Goal: Transaction & Acquisition: Download file/media

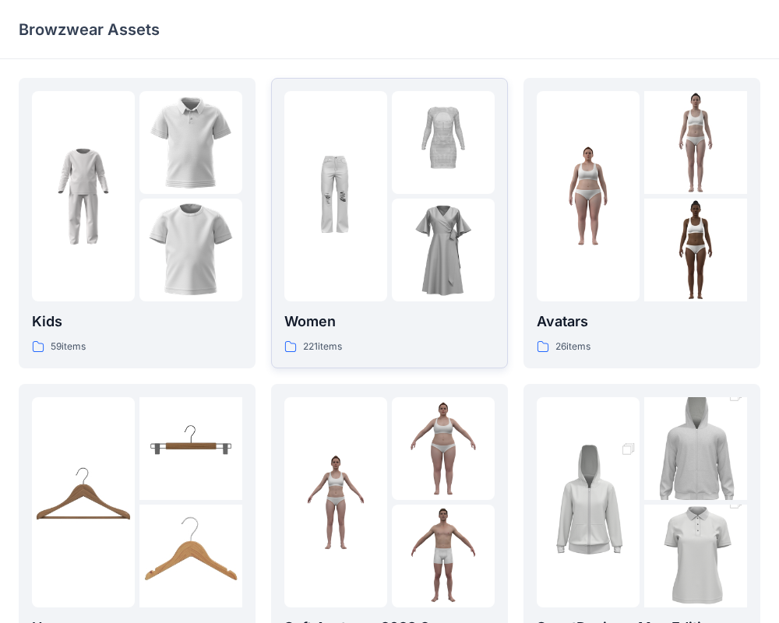
click at [400, 327] on p "Women" at bounding box center [389, 322] width 210 height 22
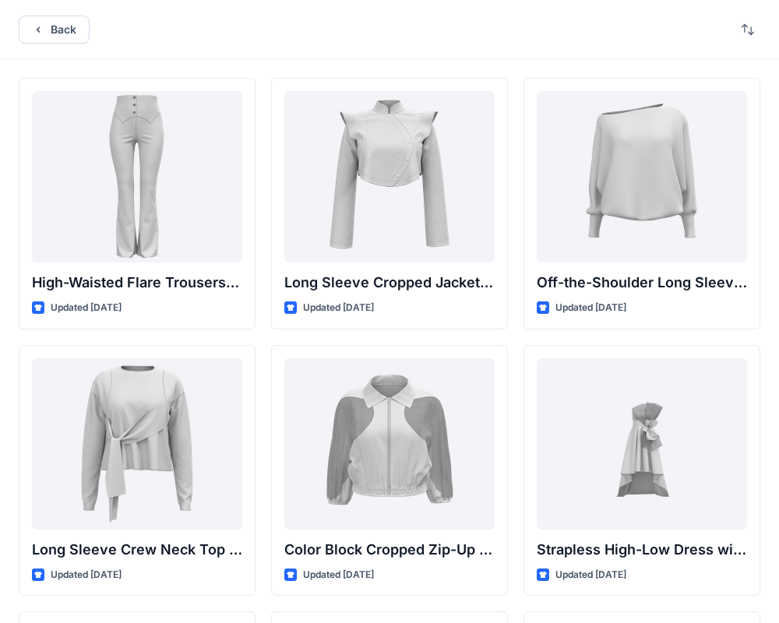
drag, startPoint x: 484, startPoint y: 2, endPoint x: 485, endPoint y: -79, distance: 81.8
click at [485, 0] on html "Back High-Waisted Flare Trousers with Button Detail Updated [DATE] Long Sleeve …" at bounding box center [389, 602] width 779 height 1204
click at [41, 26] on icon "button" at bounding box center [38, 29] width 12 height 12
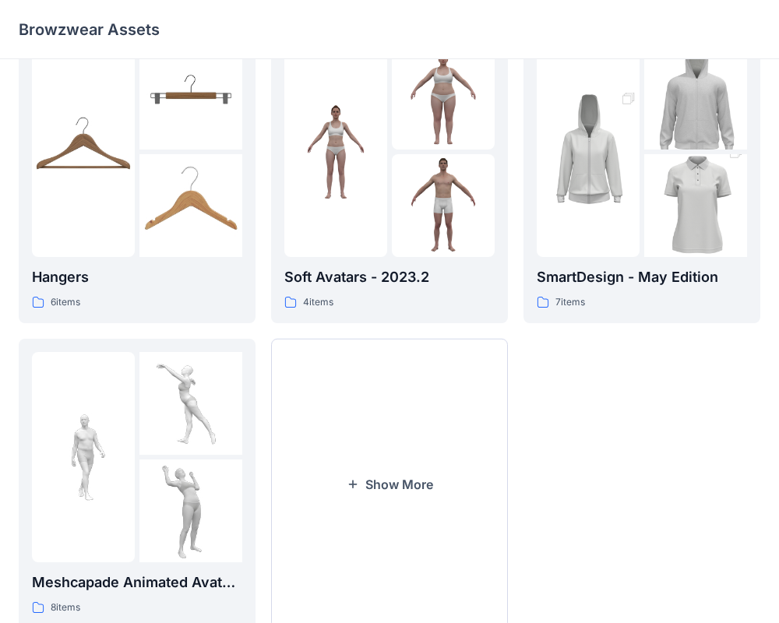
scroll to position [400, 0]
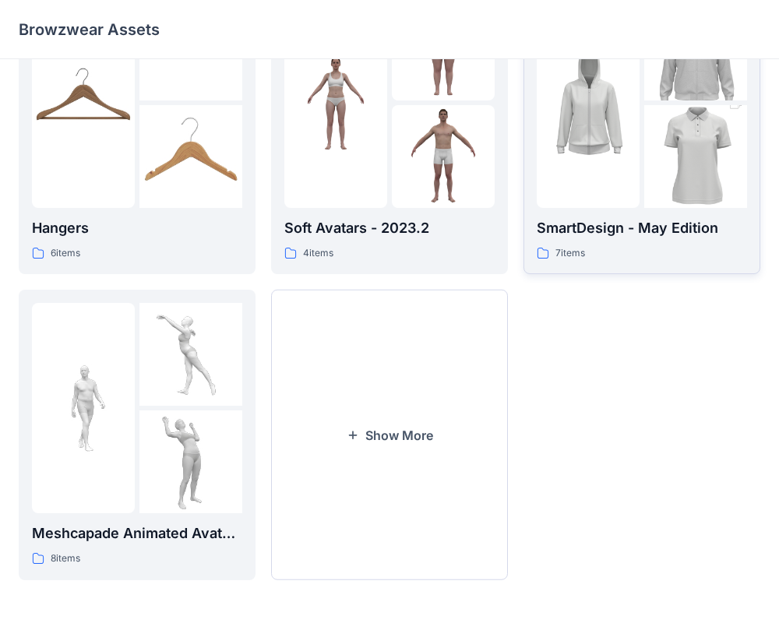
click at [614, 188] on div at bounding box center [588, 103] width 103 height 210
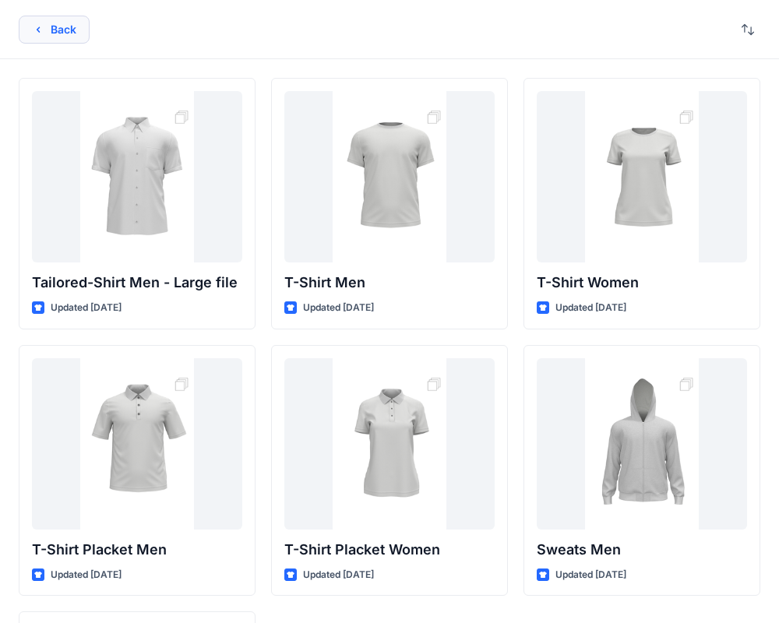
click at [72, 41] on button "Back" at bounding box center [54, 30] width 71 height 28
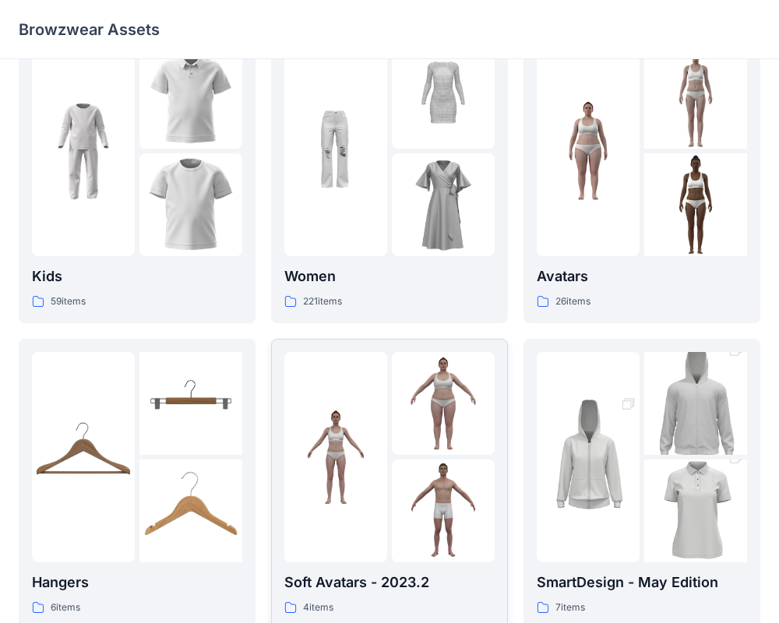
scroll to position [47, 0]
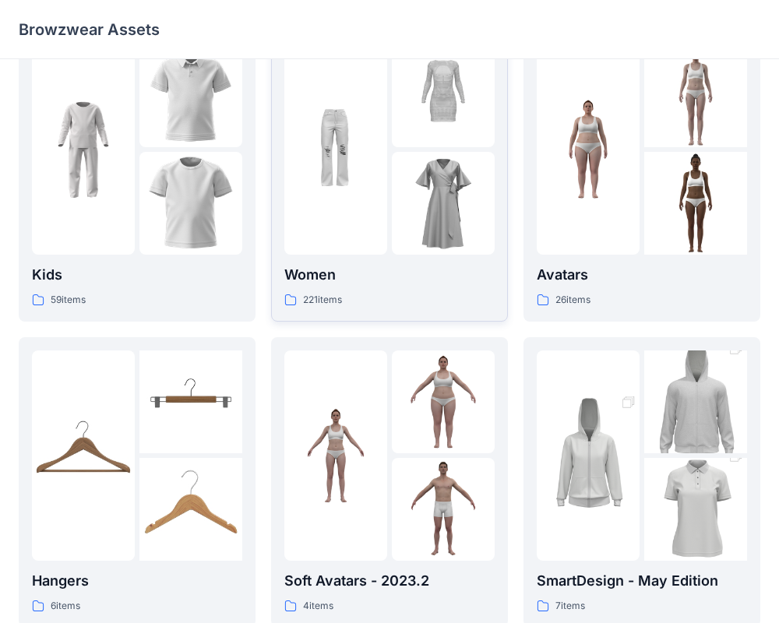
click at [416, 292] on div "221 items" at bounding box center [389, 300] width 210 height 16
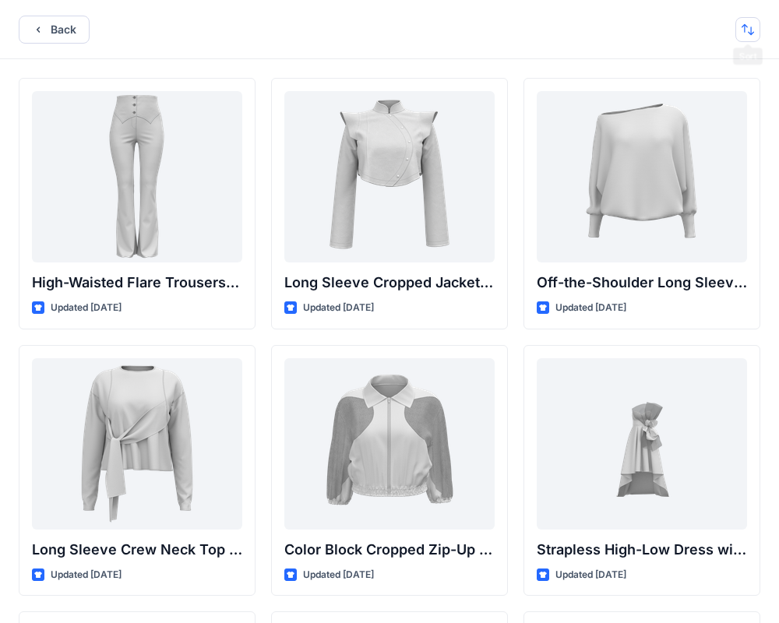
click at [744, 31] on button "button" at bounding box center [747, 29] width 25 height 25
click at [701, 100] on p "A to Z" at bounding box center [695, 104] width 98 height 16
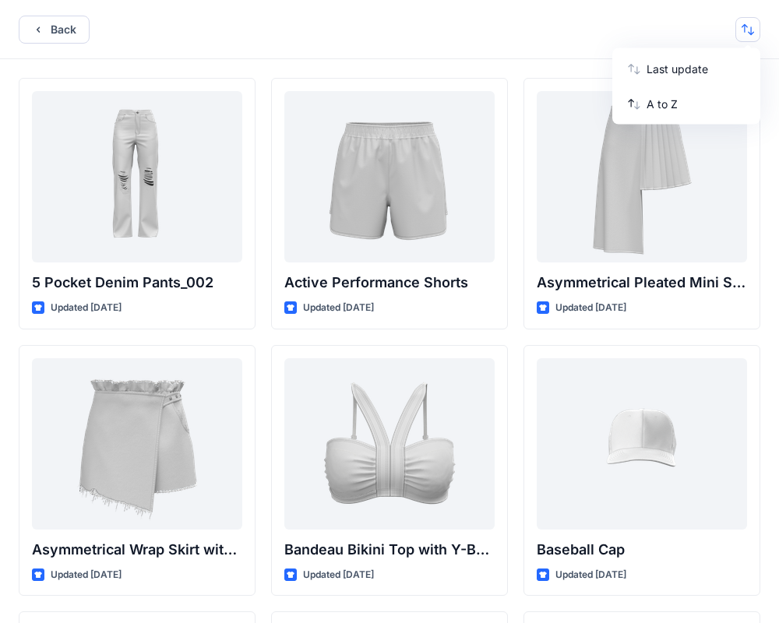
click at [477, 44] on div "Back Last update A to Z" at bounding box center [389, 29] width 779 height 59
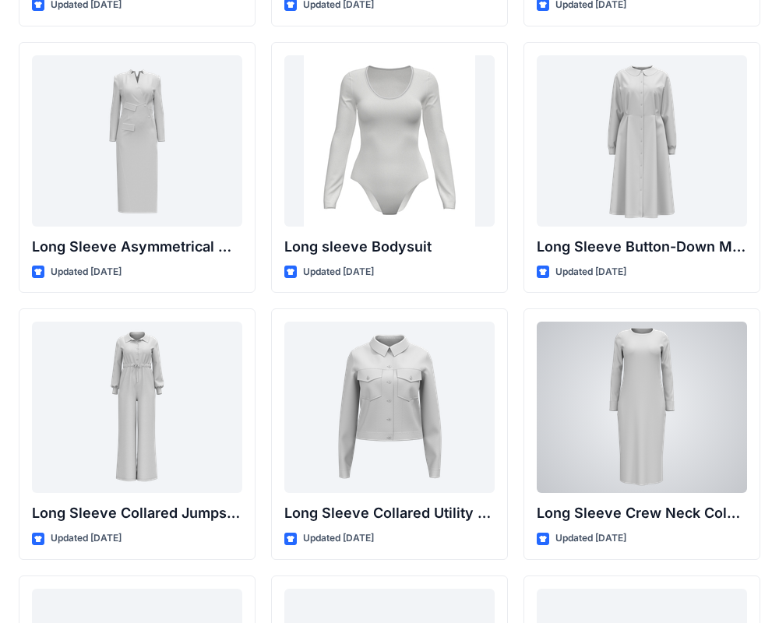
scroll to position [7239, 0]
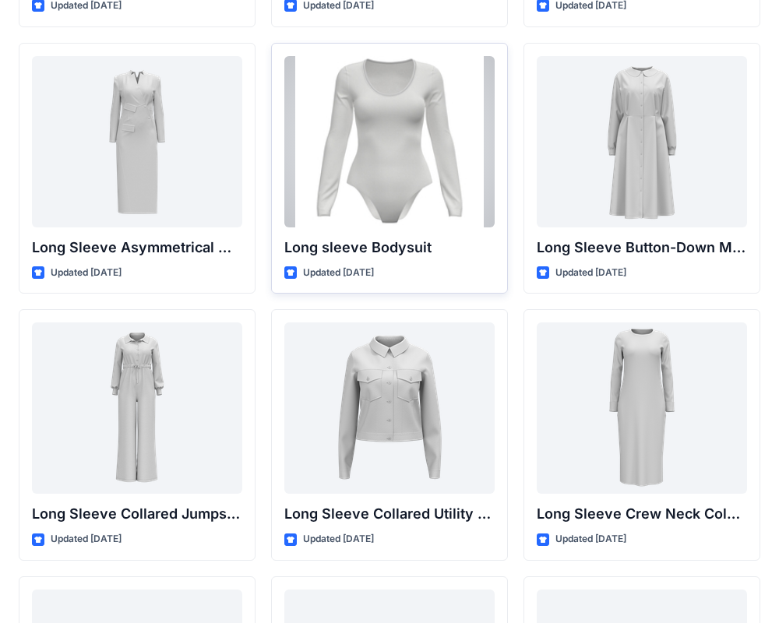
click at [382, 140] on div at bounding box center [389, 141] width 210 height 171
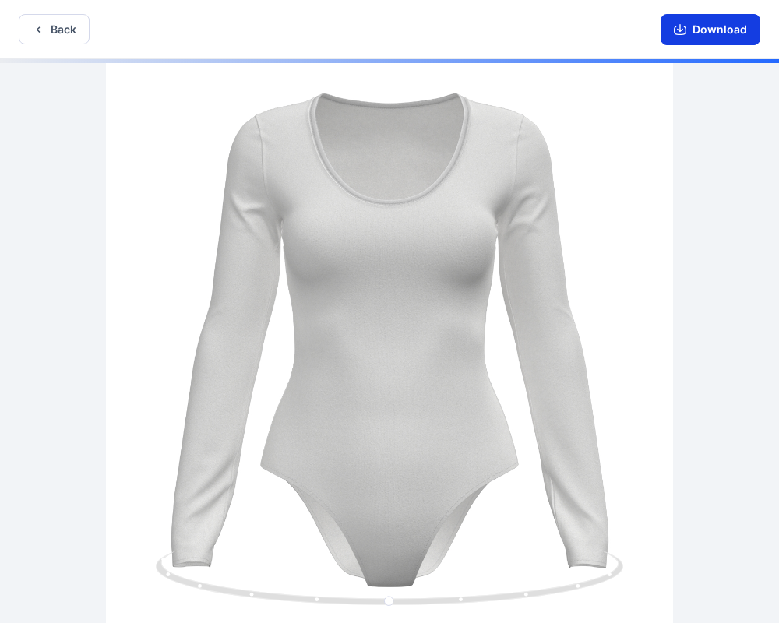
click at [716, 19] on button "Download" at bounding box center [710, 29] width 100 height 31
click at [694, 29] on button "Download" at bounding box center [710, 29] width 100 height 31
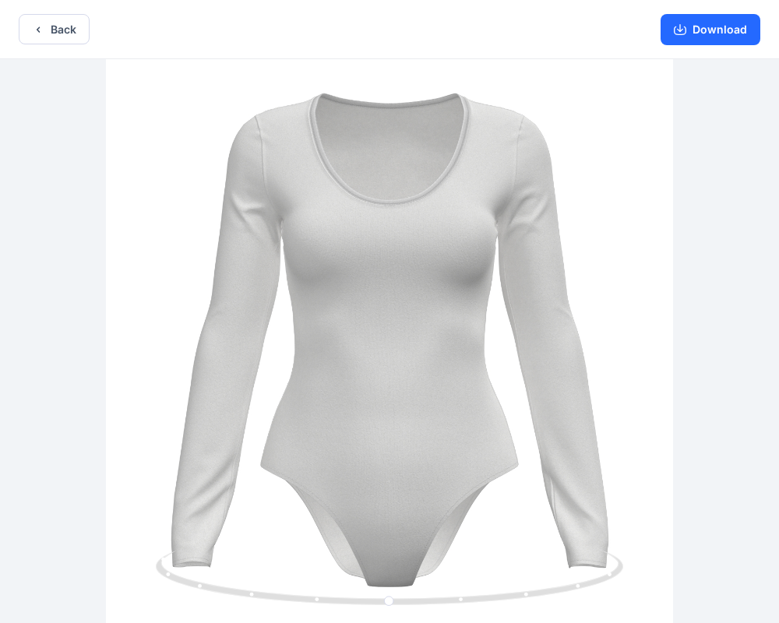
click at [739, 40] on button "Download" at bounding box center [710, 29] width 100 height 31
